Goal: Transaction & Acquisition: Book appointment/travel/reservation

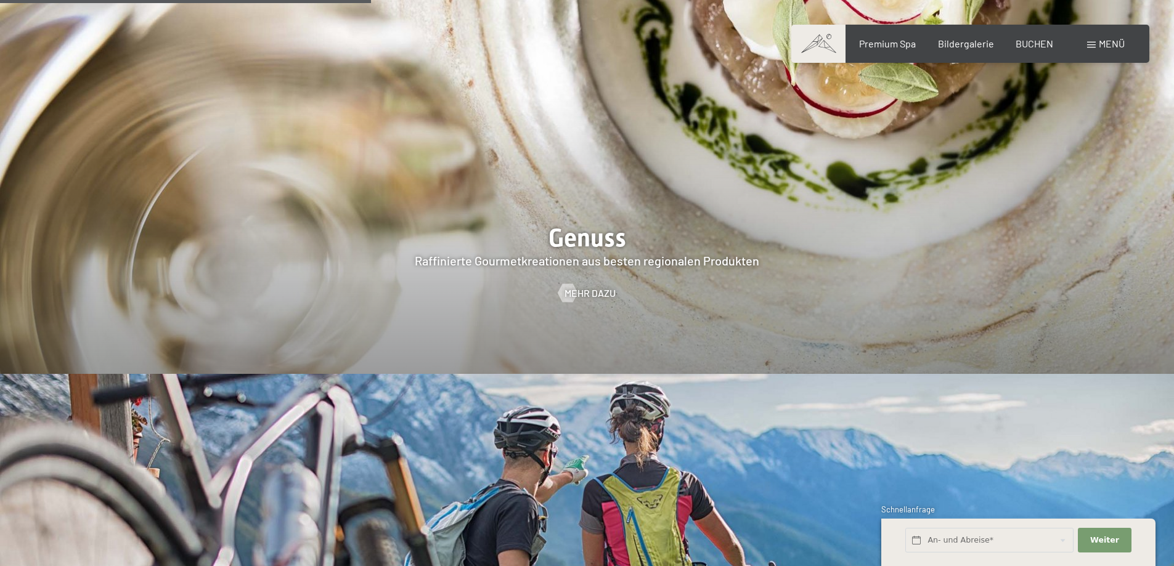
scroll to position [2280, 0]
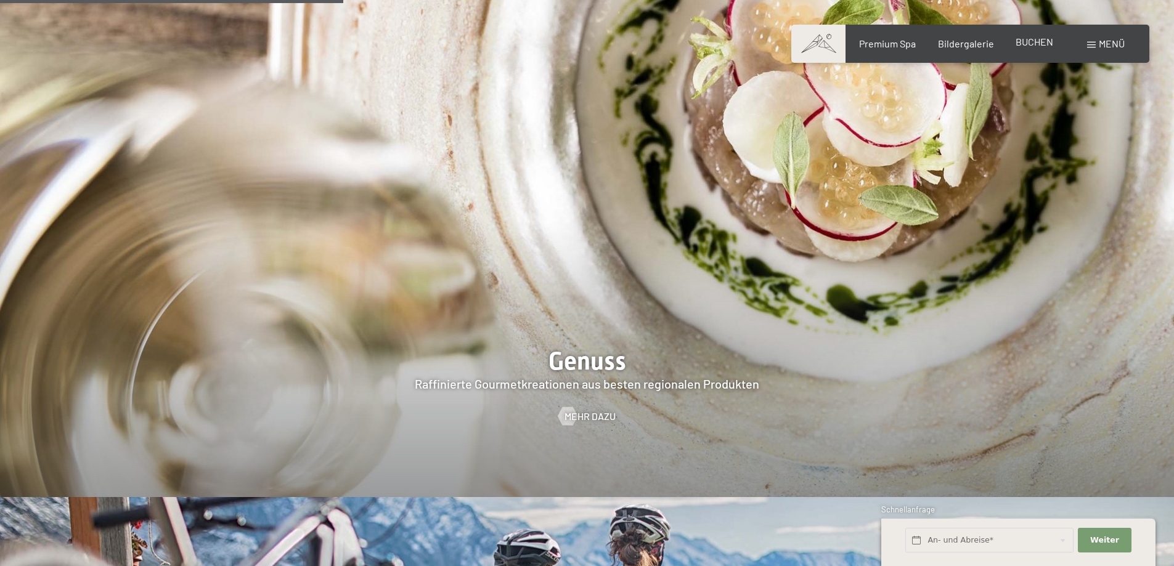
click at [1034, 43] on span "BUCHEN" at bounding box center [1035, 42] width 38 height 12
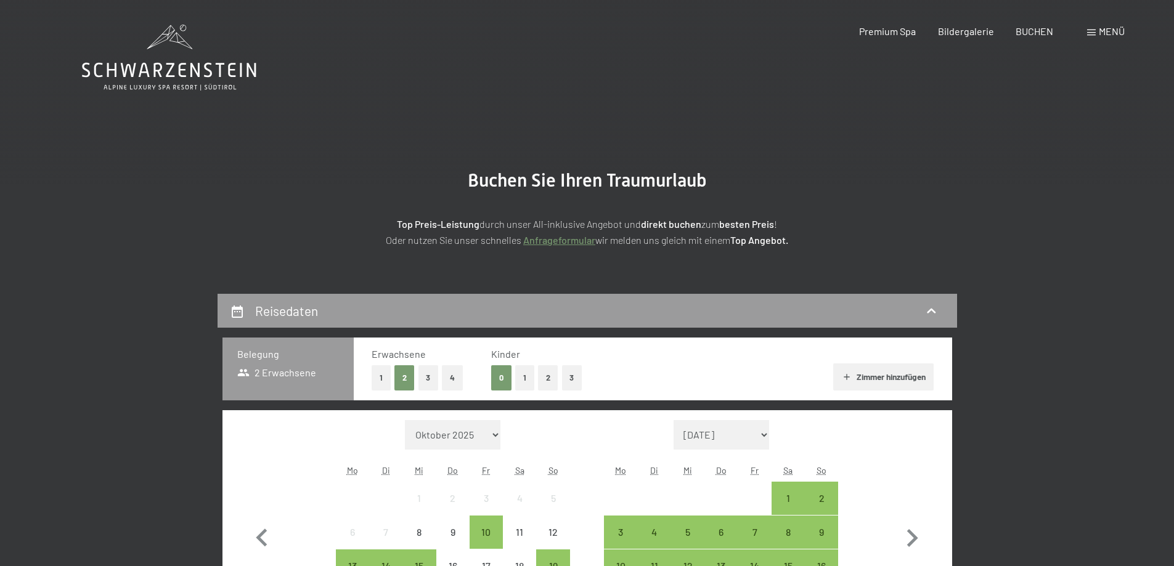
click at [1117, 25] on span "Menü" at bounding box center [1112, 31] width 26 height 12
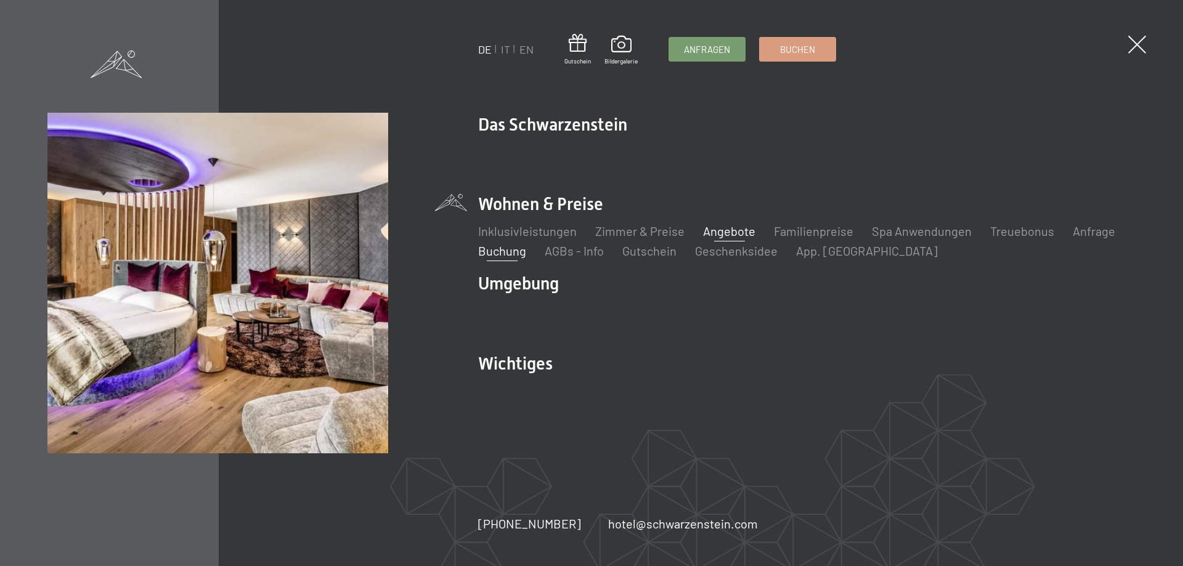
click at [717, 232] on link "Angebote" at bounding box center [729, 231] width 52 height 15
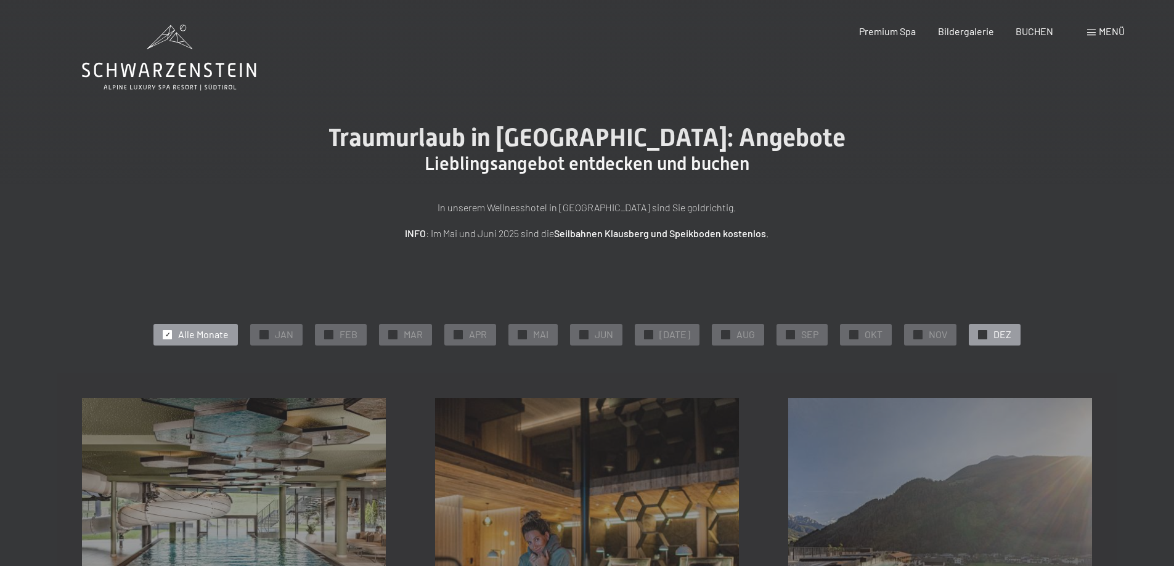
click at [994, 337] on span "DEZ" at bounding box center [1002, 335] width 18 height 14
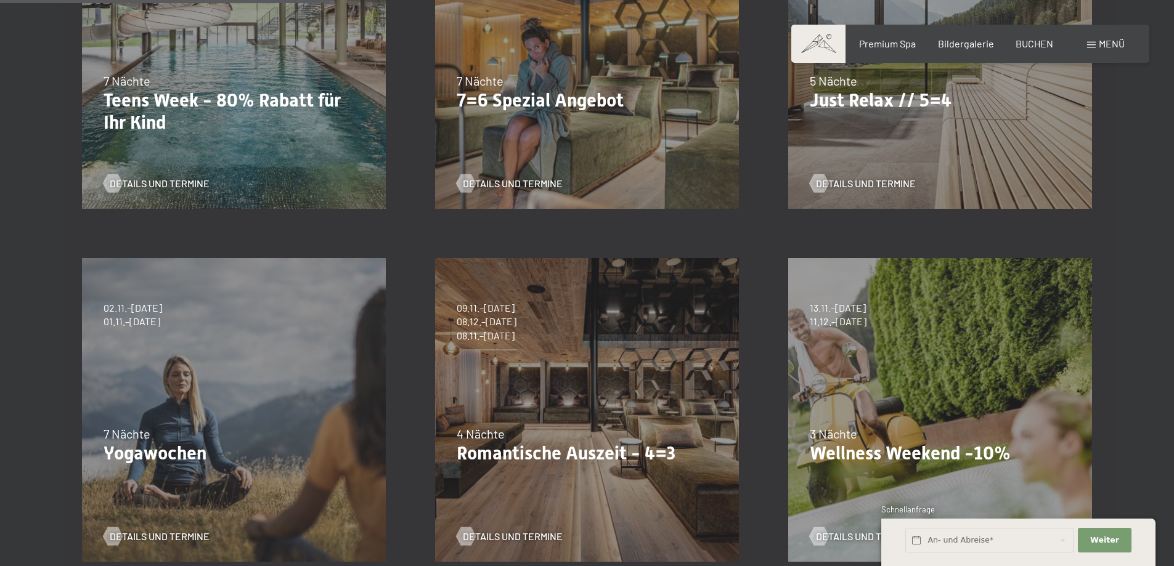
scroll to position [555, 0]
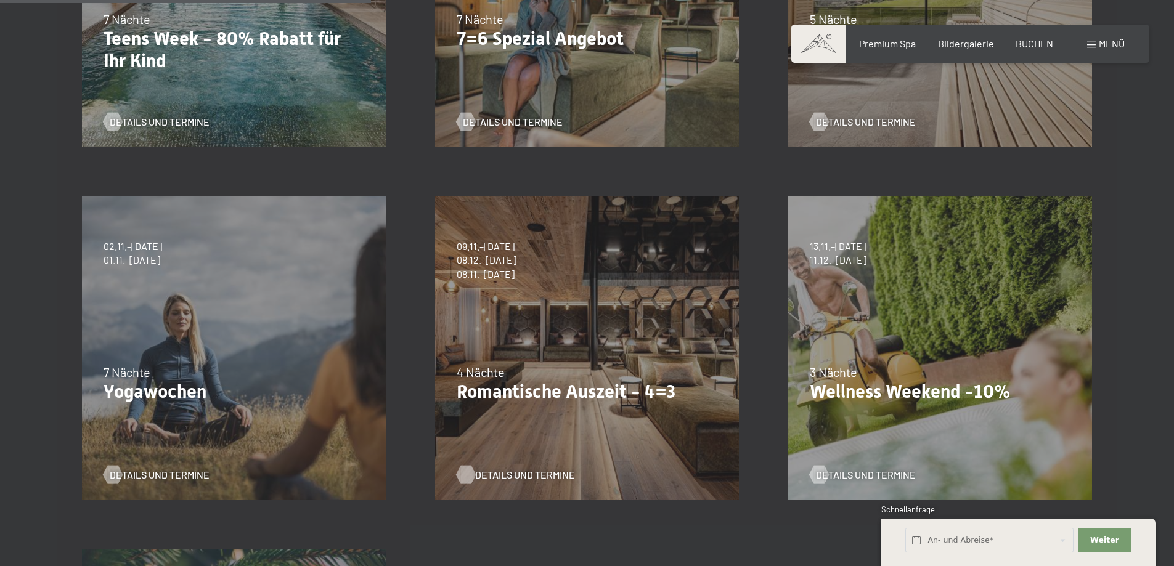
click at [538, 472] on span "Details und Termine" at bounding box center [525, 475] width 100 height 14
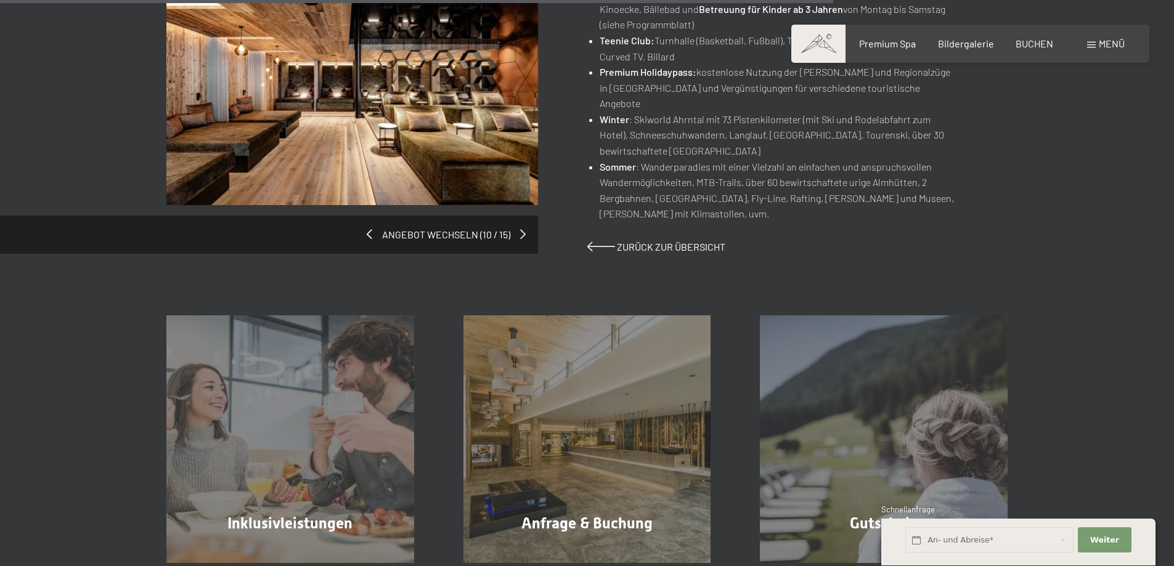
scroll to position [1048, 0]
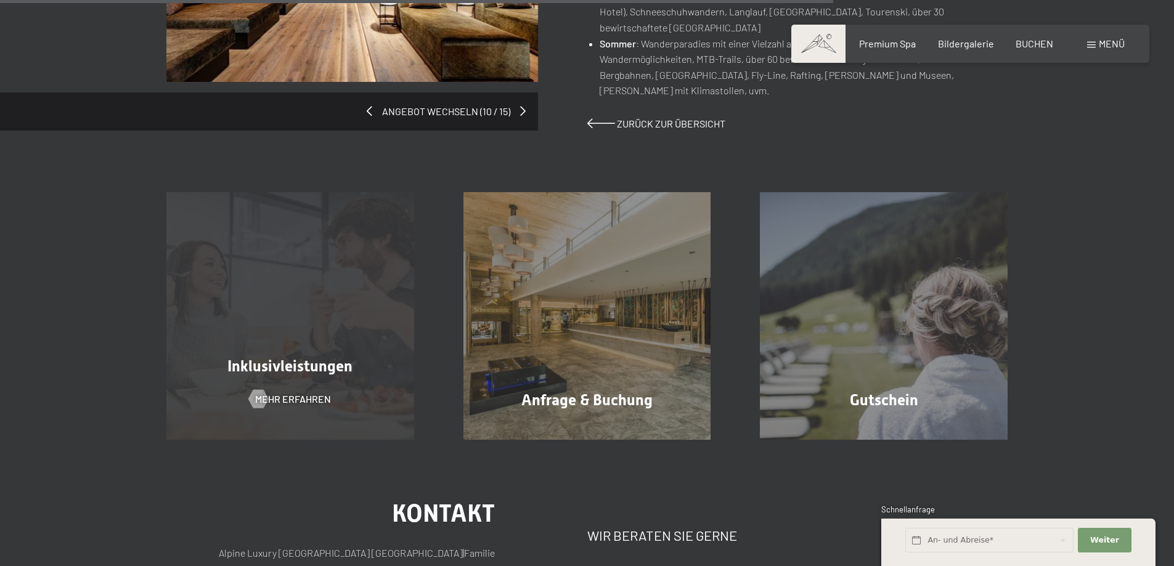
click at [328, 328] on div "Inklusivleistungen Mehr erfahren" at bounding box center [290, 316] width 297 height 248
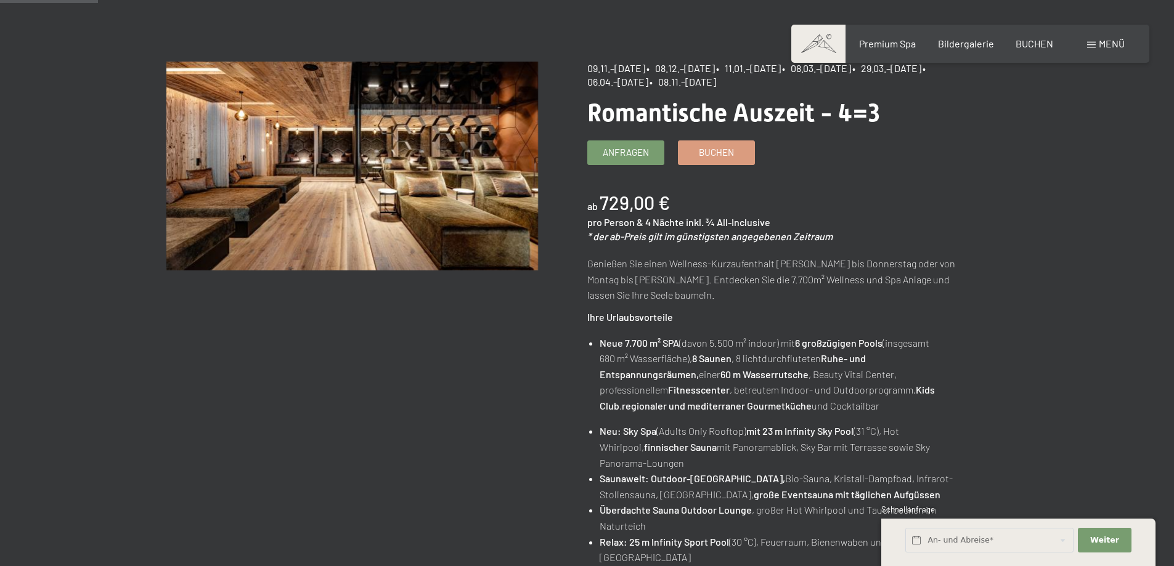
scroll to position [0, 0]
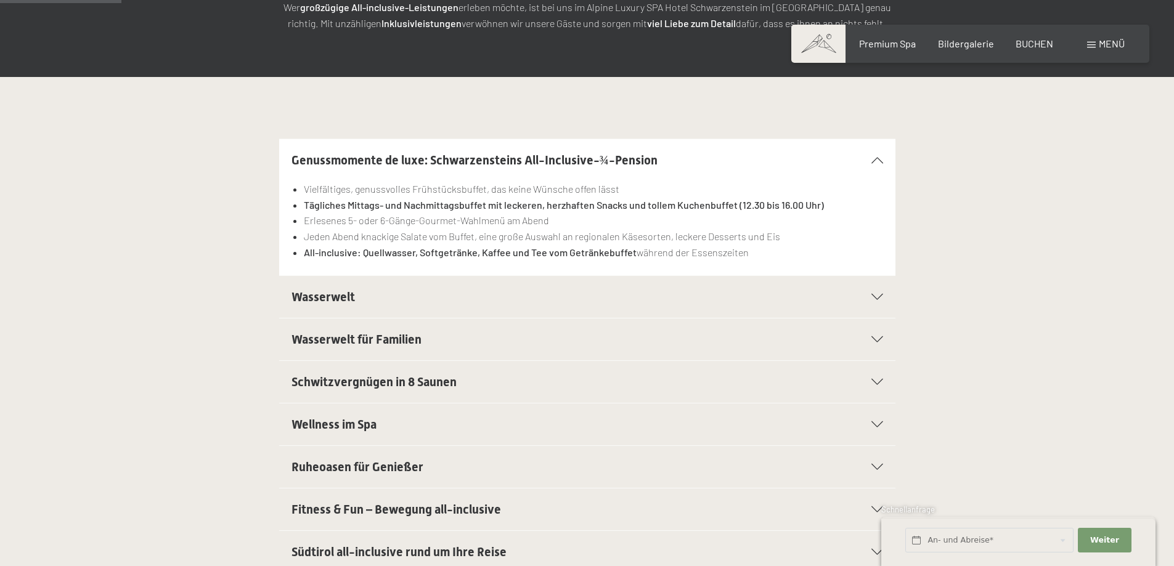
scroll to position [370, 0]
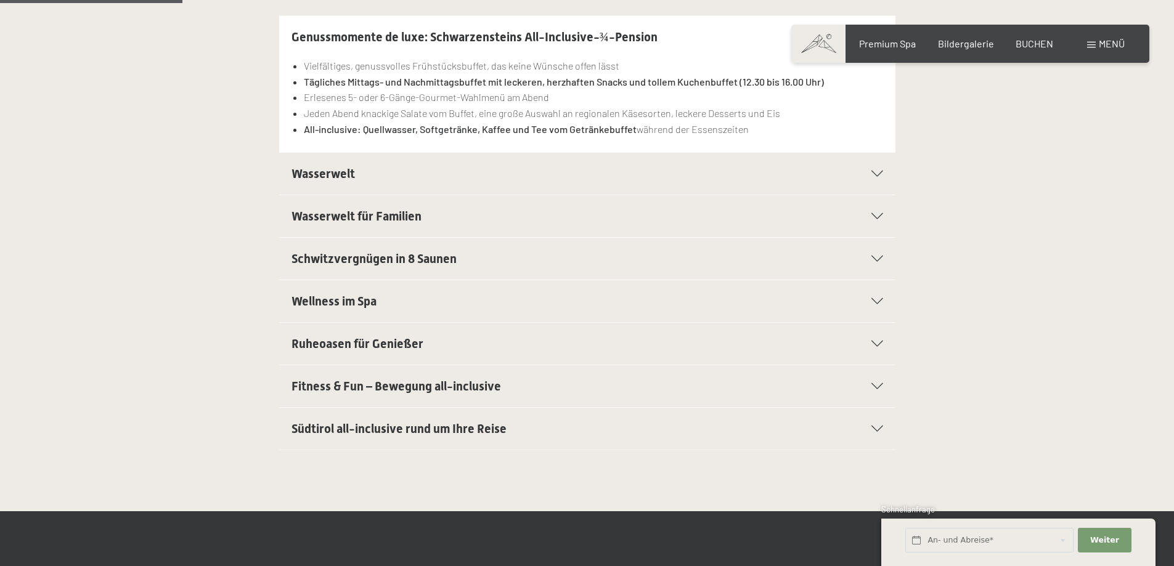
click at [875, 296] on div "Wellness im Spa" at bounding box center [588, 301] width 592 height 42
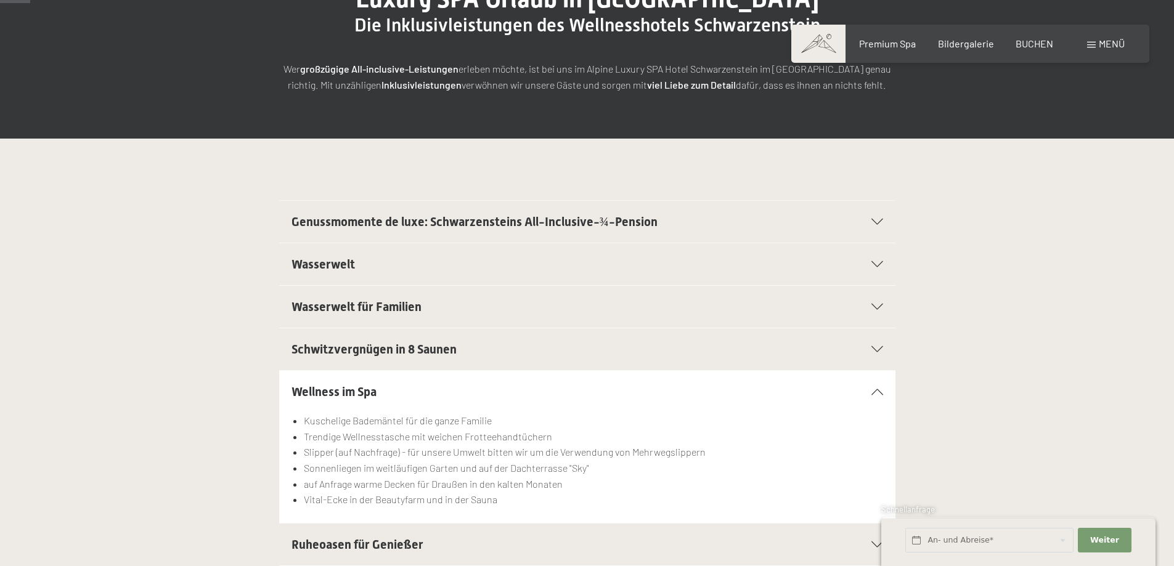
scroll to position [0, 0]
